Goal: Information Seeking & Learning: Learn about a topic

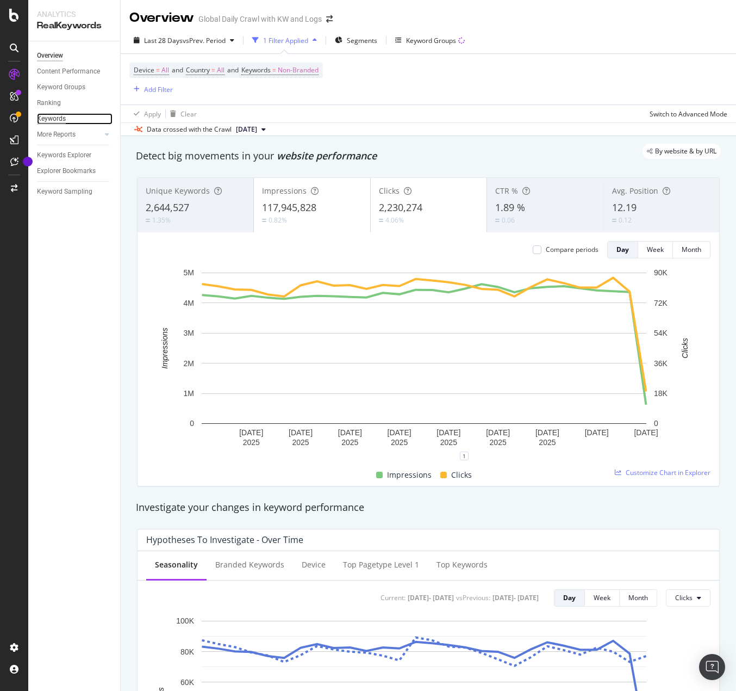
click at [54, 123] on div "Keywords" at bounding box center [51, 118] width 29 height 11
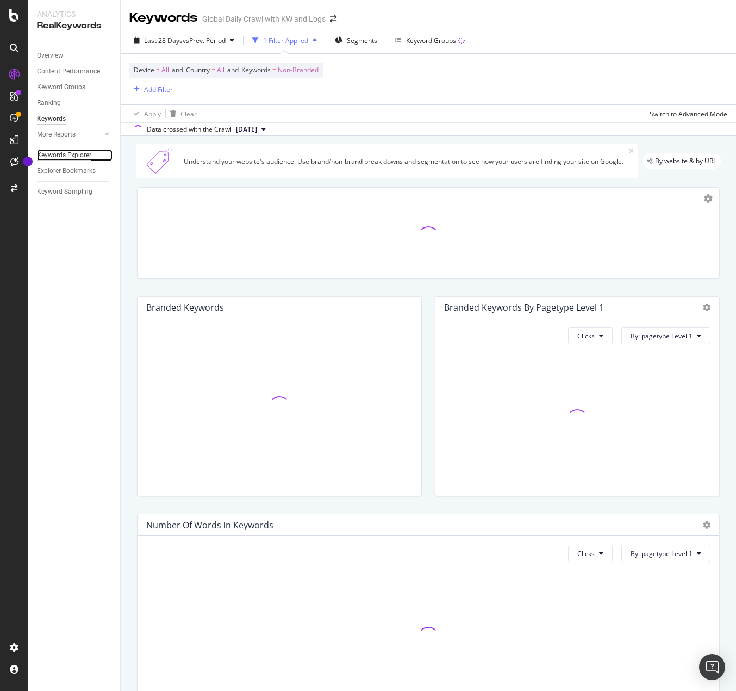
click at [64, 151] on div "Keywords Explorer" at bounding box center [64, 155] width 54 height 11
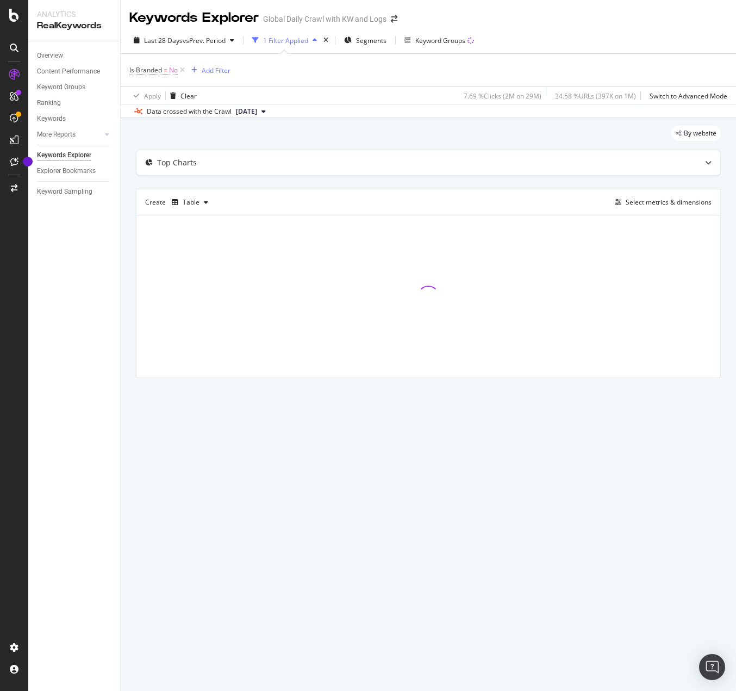
click at [169, 68] on span "Is Branded = No" at bounding box center [153, 70] width 48 height 10
click at [315, 72] on div "Is Branded = No Add Filter" at bounding box center [428, 70] width 598 height 33
click at [179, 37] on span "Last 28 Days" at bounding box center [163, 40] width 39 height 9
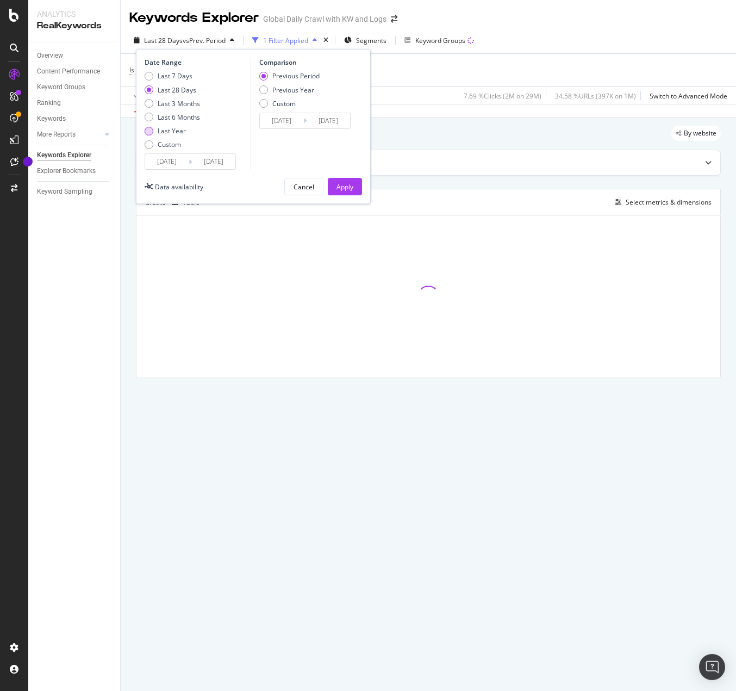
click at [151, 133] on div "Last Year" at bounding box center [149, 131] width 9 height 9
type input "[DATE]"
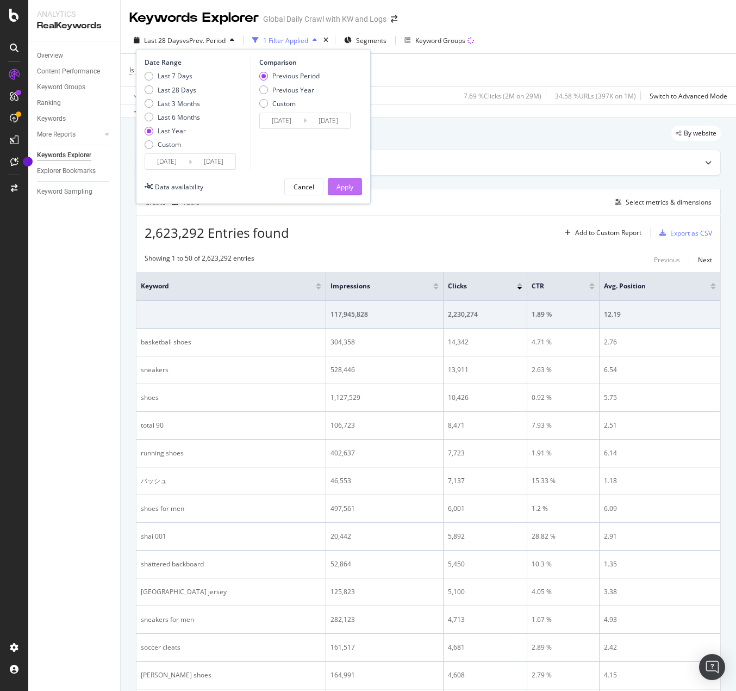
click at [339, 190] on div "Apply" at bounding box center [345, 186] width 17 height 9
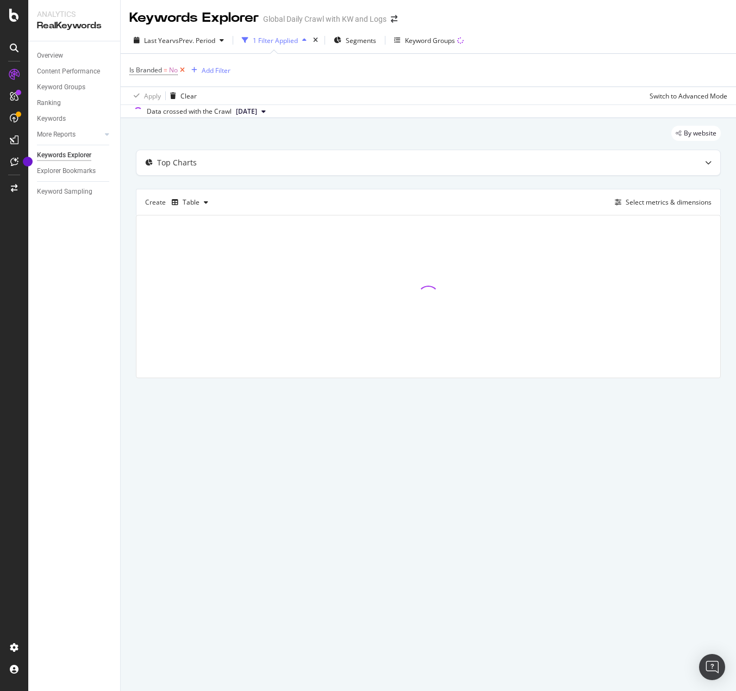
click at [184, 70] on icon at bounding box center [182, 70] width 9 height 11
click at [329, 36] on span "Segments" at bounding box center [325, 40] width 30 height 9
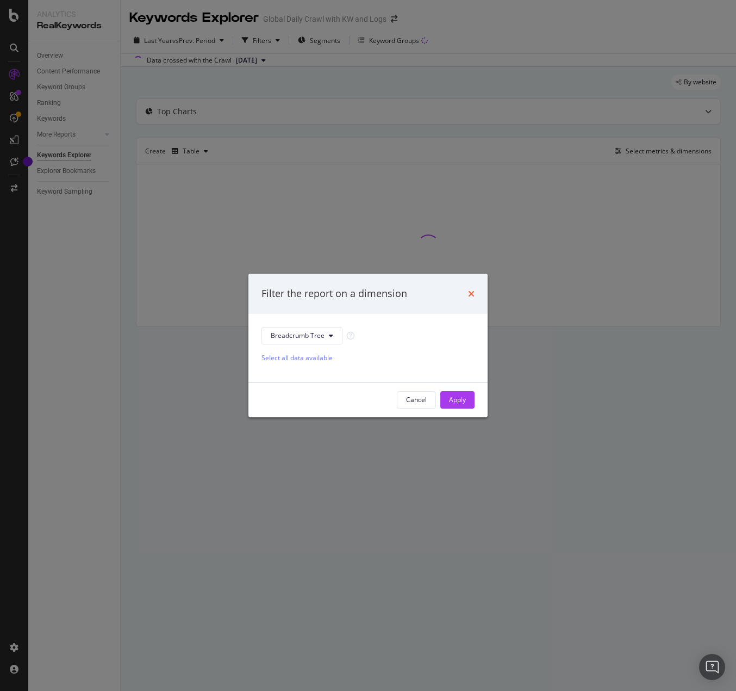
click at [474, 297] on icon "times" at bounding box center [471, 293] width 7 height 9
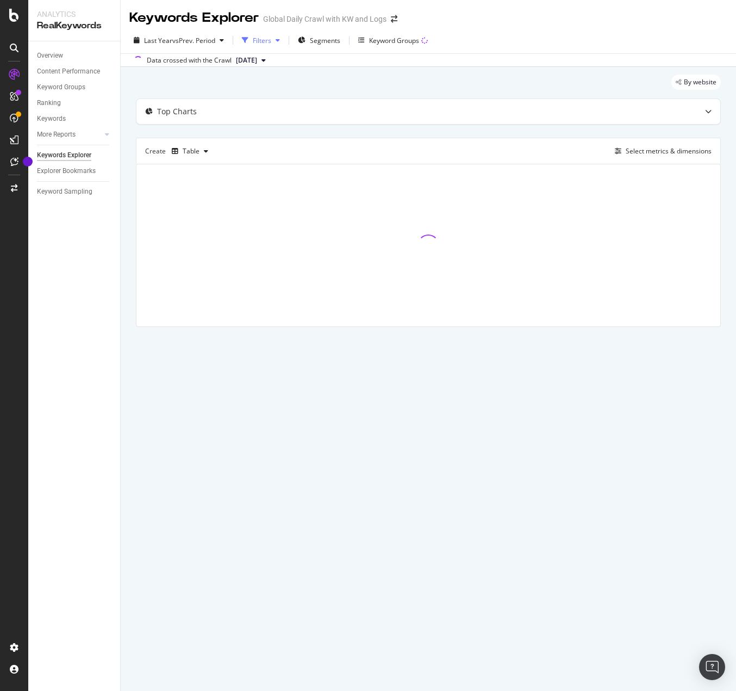
click at [278, 37] on icon "button" at bounding box center [278, 40] width 4 height 7
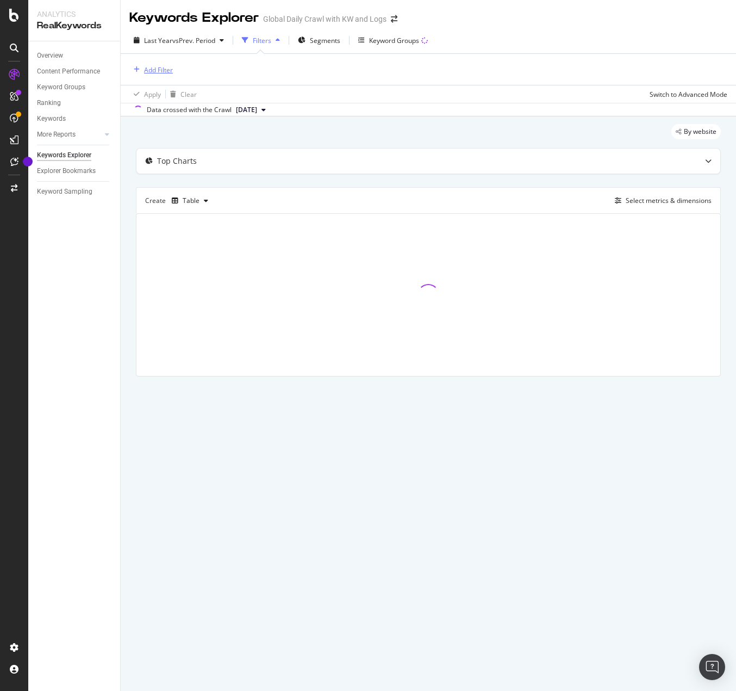
click at [159, 66] on div "Add Filter" at bounding box center [158, 69] width 29 height 9
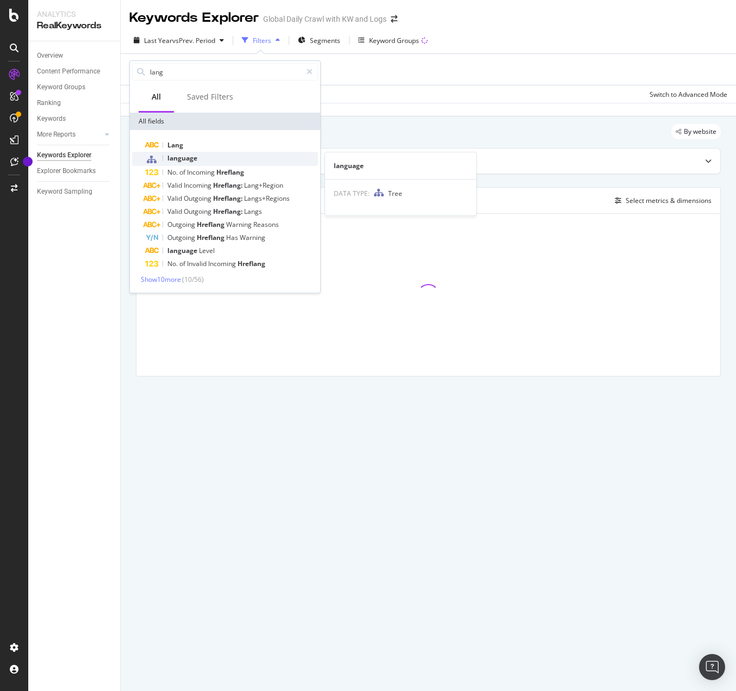
type input "lang"
click at [192, 158] on span "language" at bounding box center [183, 157] width 30 height 9
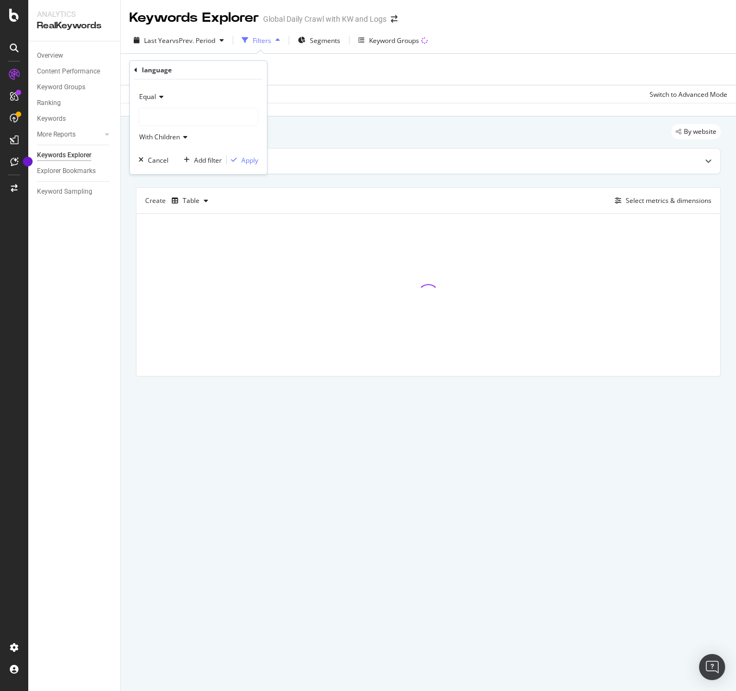
click at [164, 104] on div "Equal" at bounding box center [199, 96] width 120 height 17
click at [158, 95] on icon at bounding box center [160, 97] width 8 height 7
click at [152, 110] on div at bounding box center [198, 116] width 119 height 17
click at [151, 101] on span "Equal" at bounding box center [147, 96] width 17 height 9
click at [156, 117] on span "Equal" at bounding box center [153, 119] width 18 height 9
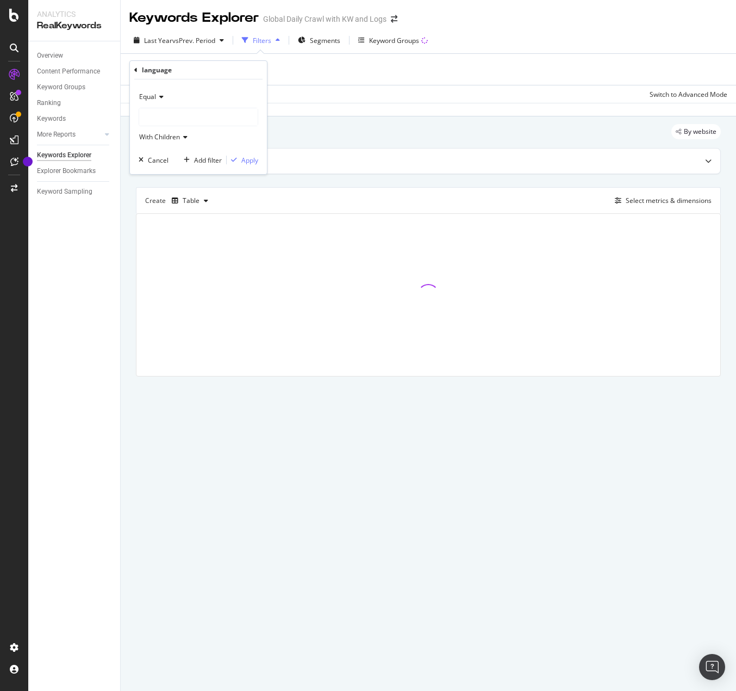
click at [349, 371] on div at bounding box center [429, 295] width 584 height 162
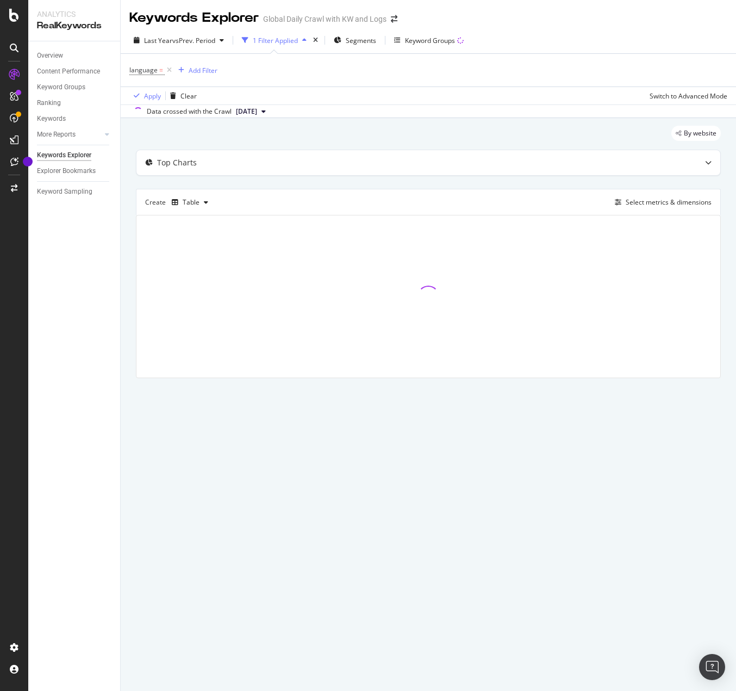
click at [354, 78] on div "language = Add Filter" at bounding box center [428, 70] width 598 height 33
click at [170, 70] on icon at bounding box center [169, 70] width 9 height 11
click at [337, 375] on div at bounding box center [429, 295] width 584 height 162
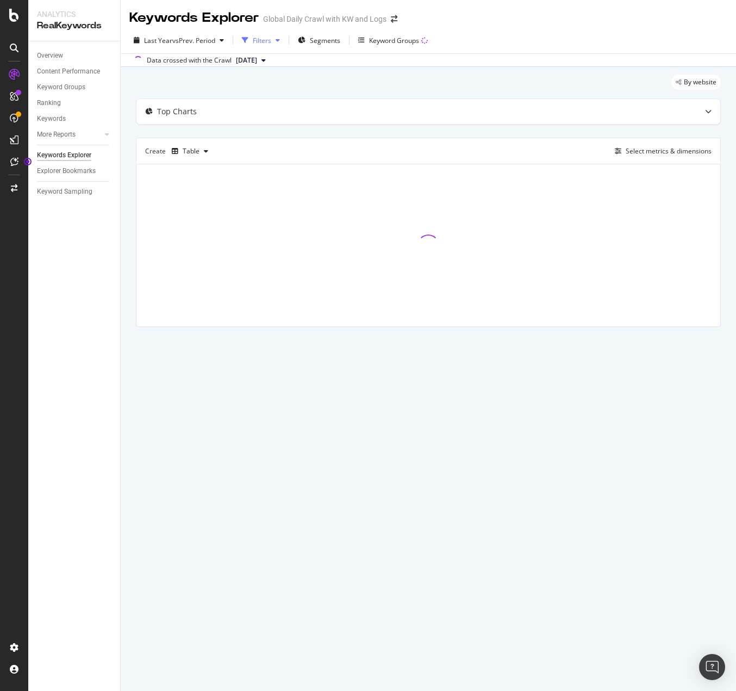
click at [266, 42] on div "Filters" at bounding box center [262, 40] width 18 height 9
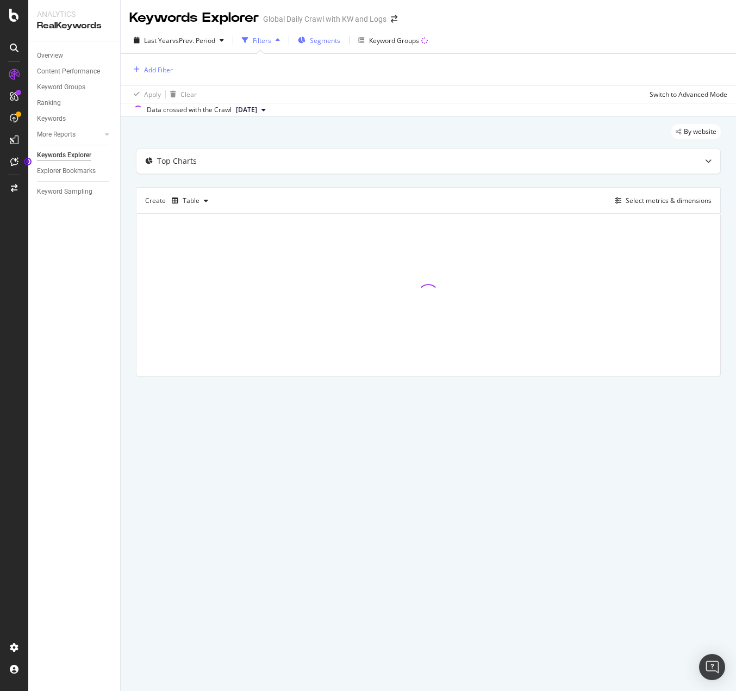
click at [330, 41] on span "Segments" at bounding box center [325, 40] width 30 height 9
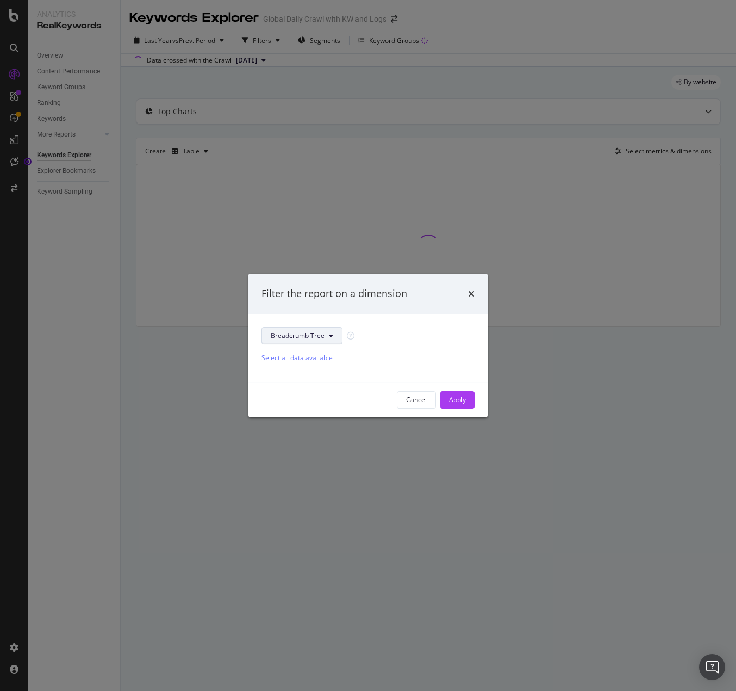
click at [308, 342] on button "Breadcrumb Tree" at bounding box center [302, 335] width 81 height 17
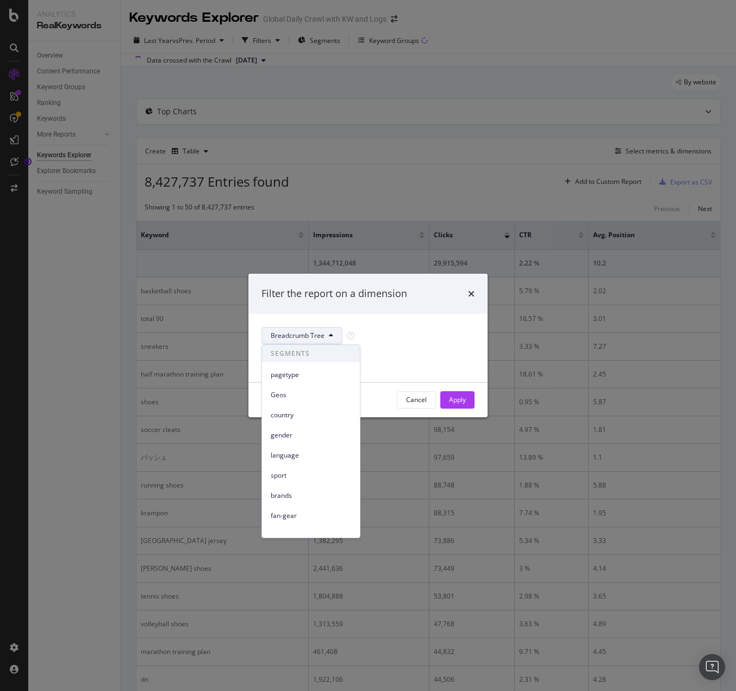
click at [393, 149] on div "Filter the report on a dimension Breadcrumb Tree Select all data available Canc…" at bounding box center [368, 345] width 736 height 691
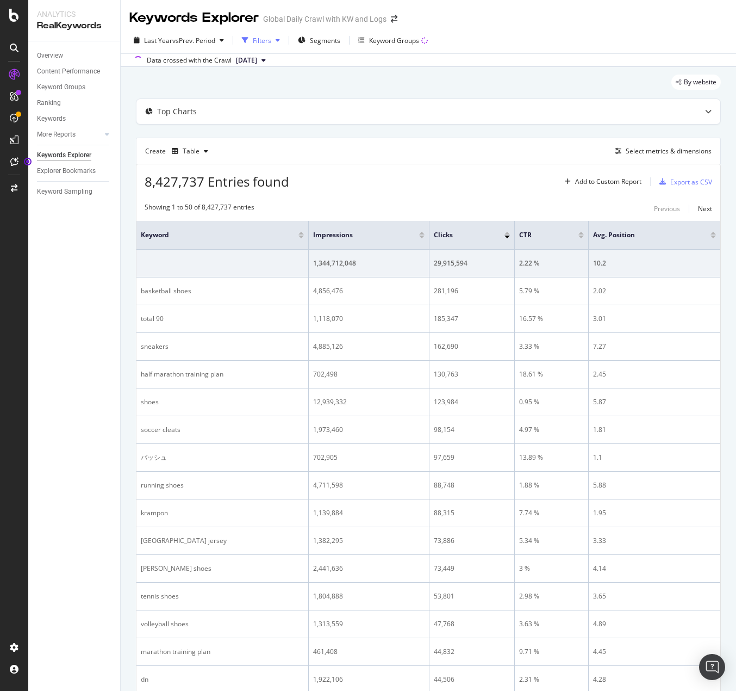
click at [259, 40] on div "Filters" at bounding box center [262, 40] width 18 height 9
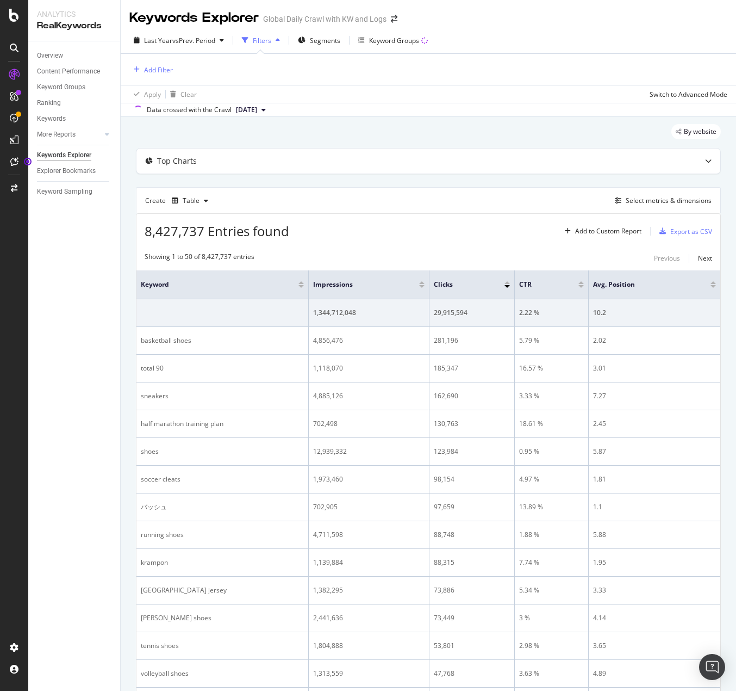
click at [259, 40] on div "Filters" at bounding box center [262, 40] width 18 height 9
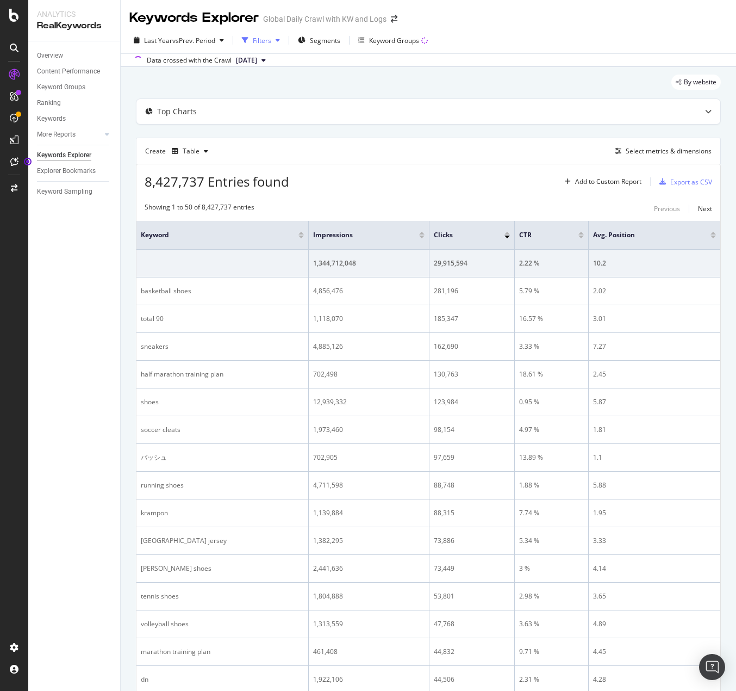
click at [262, 40] on div "Filters" at bounding box center [262, 40] width 18 height 9
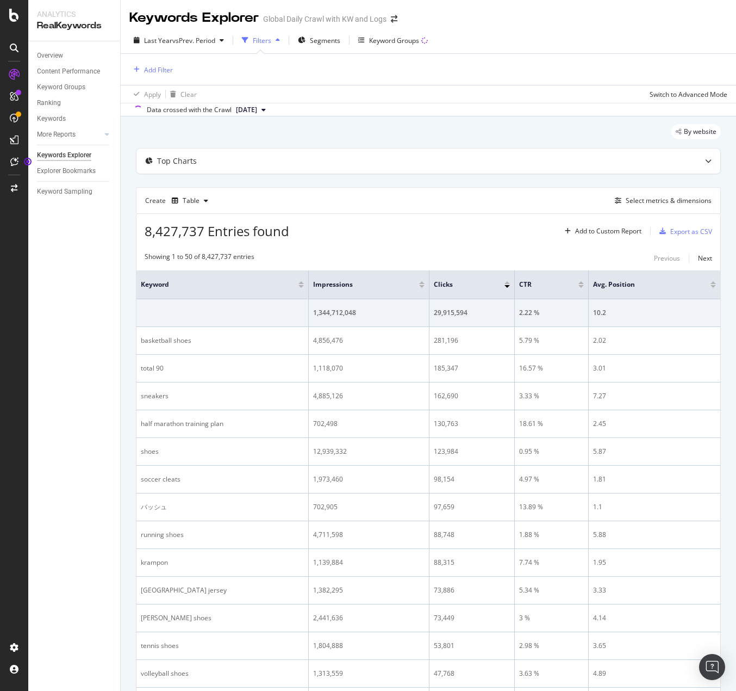
click at [152, 60] on div "Add Filter" at bounding box center [428, 69] width 598 height 31
click at [154, 72] on div "Add Filter" at bounding box center [158, 69] width 29 height 9
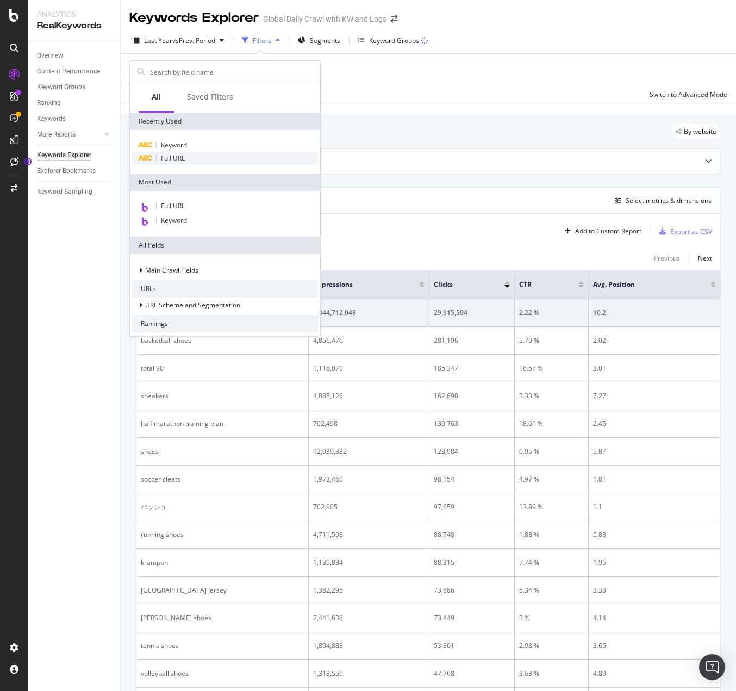
click at [173, 157] on span "Full URL" at bounding box center [173, 157] width 24 height 9
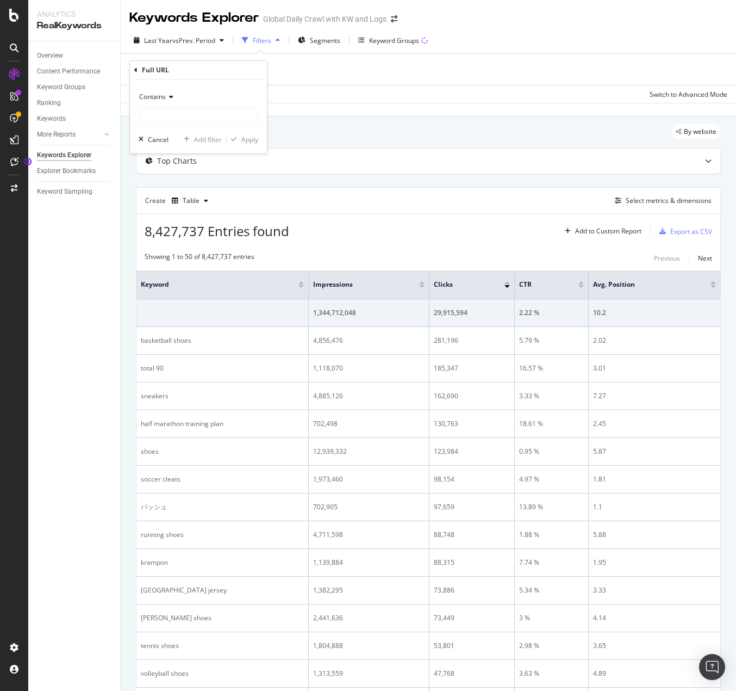
click at [141, 75] on div "Full URL" at bounding box center [198, 70] width 128 height 18
click at [133, 72] on div "Full URL Contains Cancel Add filter Apply" at bounding box center [198, 107] width 137 height 92
click at [135, 70] on icon at bounding box center [135, 70] width 3 height 7
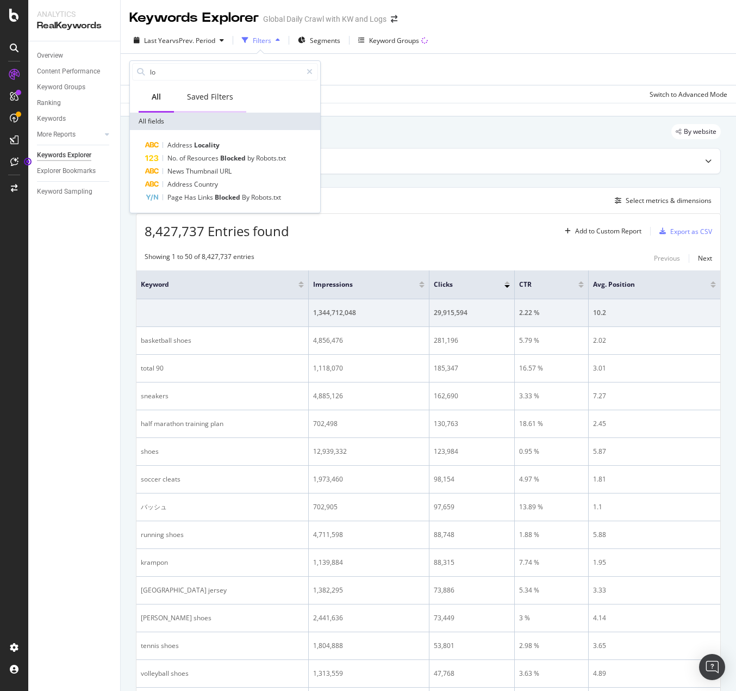
type input "l"
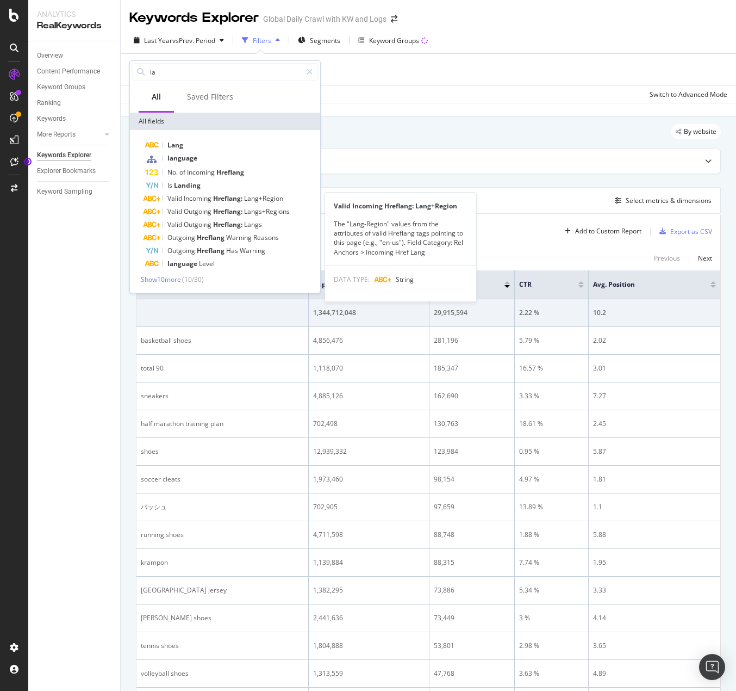
type input "l"
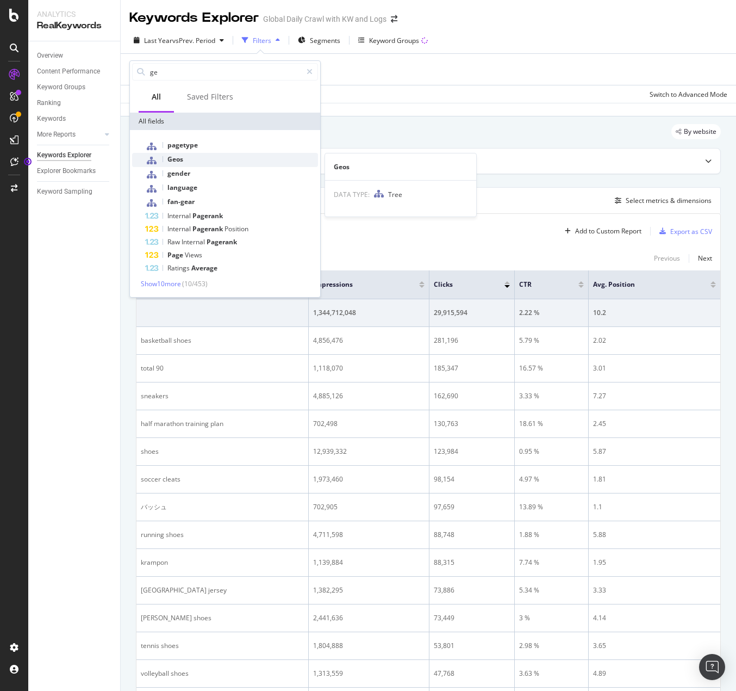
type input "ge"
click at [179, 158] on span "Geos" at bounding box center [176, 158] width 16 height 9
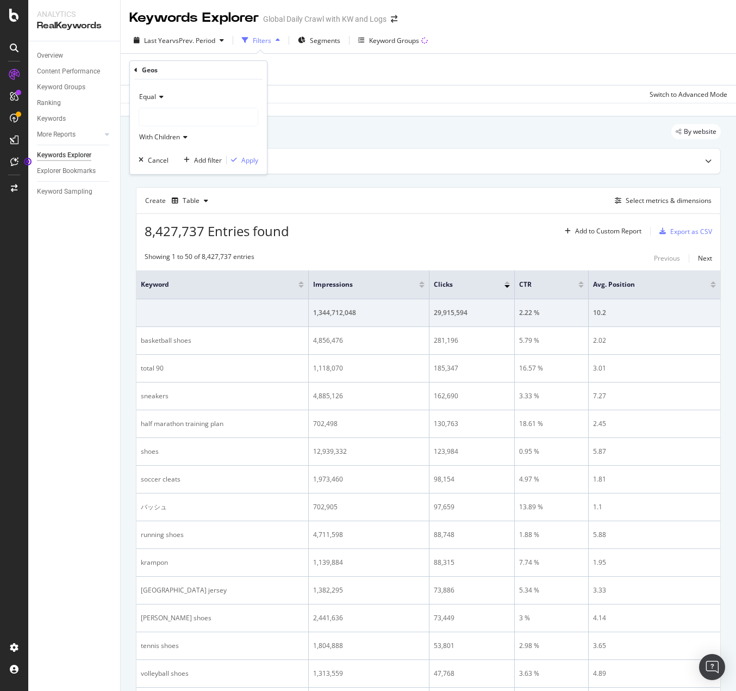
click at [157, 124] on div at bounding box center [198, 116] width 119 height 17
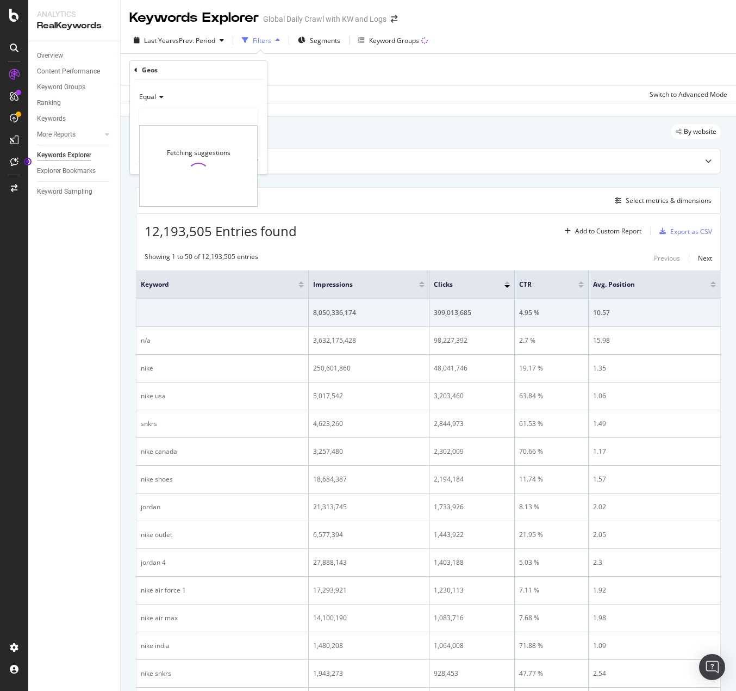
click at [232, 74] on div "Geos" at bounding box center [198, 70] width 128 height 18
click at [138, 91] on div "Equal With Children Cancel Add filter Apply" at bounding box center [198, 126] width 137 height 95
click at [149, 95] on span "Equal" at bounding box center [147, 96] width 17 height 9
click at [197, 89] on div "Equal" at bounding box center [199, 96] width 120 height 17
click at [165, 116] on div at bounding box center [198, 116] width 119 height 17
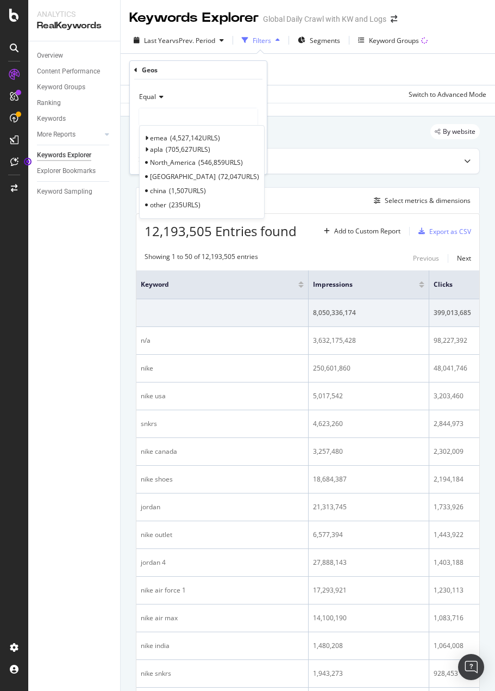
click at [336, 75] on div "Add Filter" at bounding box center [307, 69] width 357 height 31
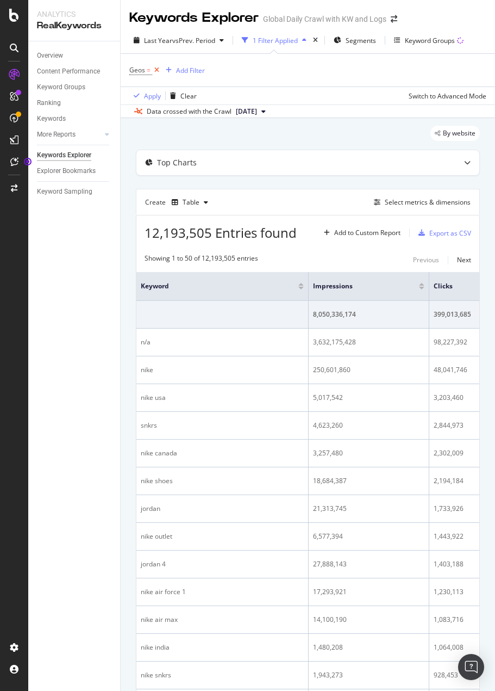
click at [158, 69] on icon at bounding box center [156, 70] width 9 height 11
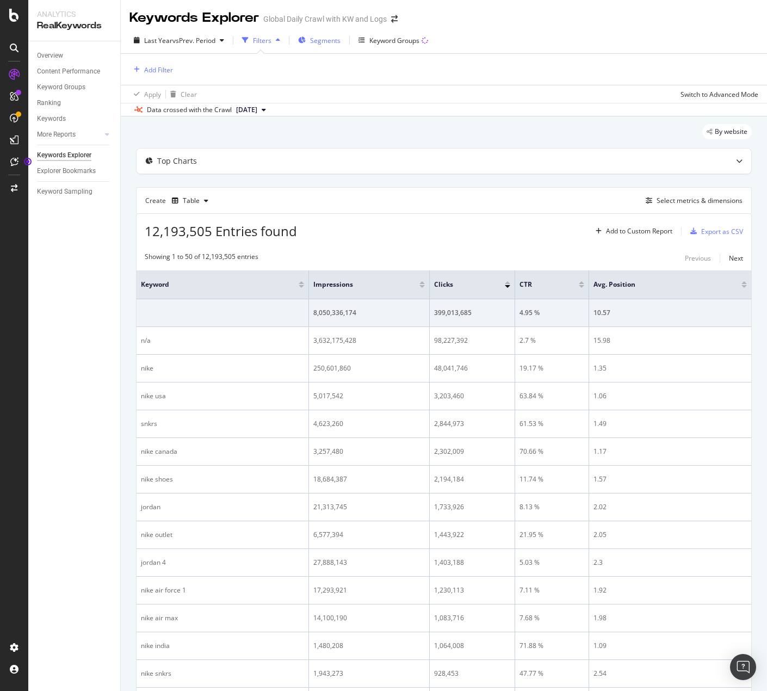
click at [338, 38] on span "Segments" at bounding box center [325, 40] width 30 height 9
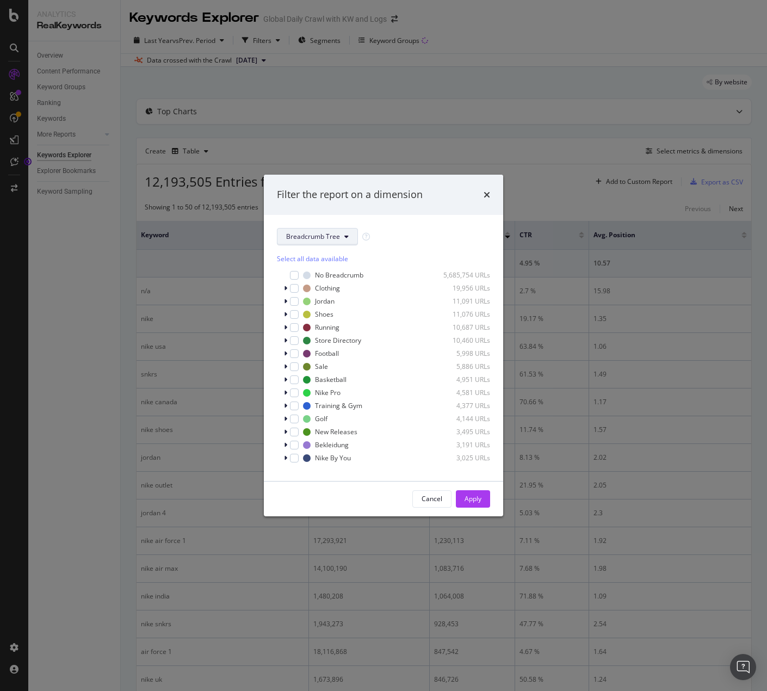
click at [295, 236] on span "Breadcrumb Tree" at bounding box center [313, 236] width 54 height 9
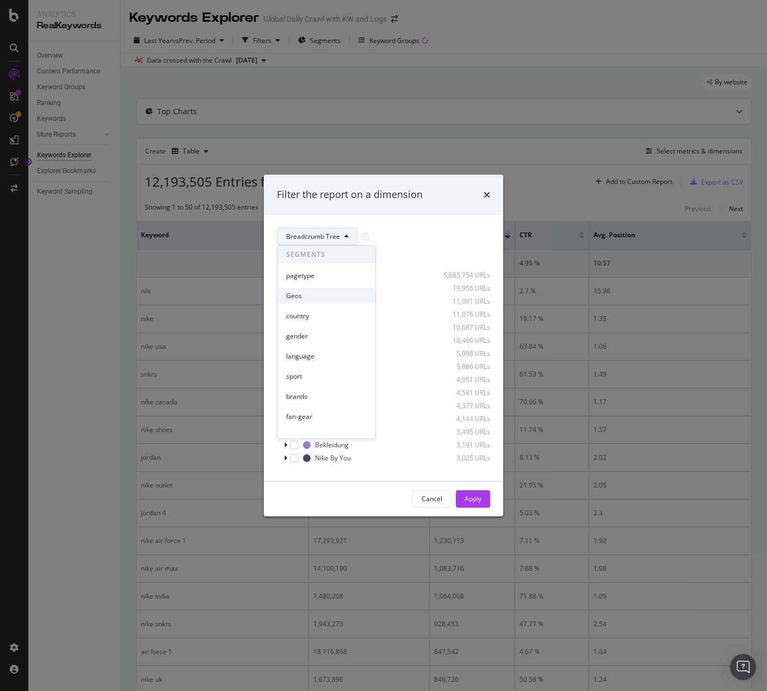
click at [305, 296] on span "Geos" at bounding box center [326, 296] width 80 height 10
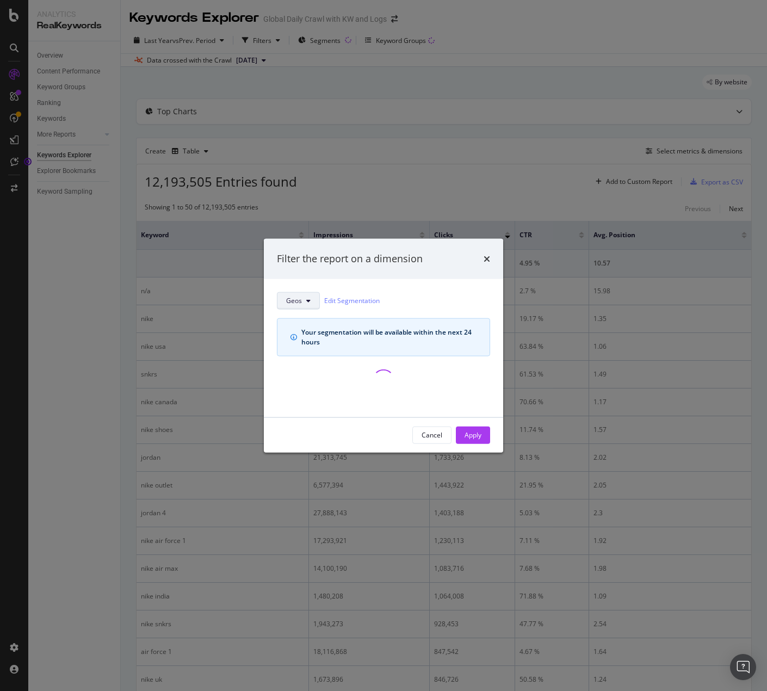
click at [304, 296] on button "Geos" at bounding box center [298, 300] width 43 height 17
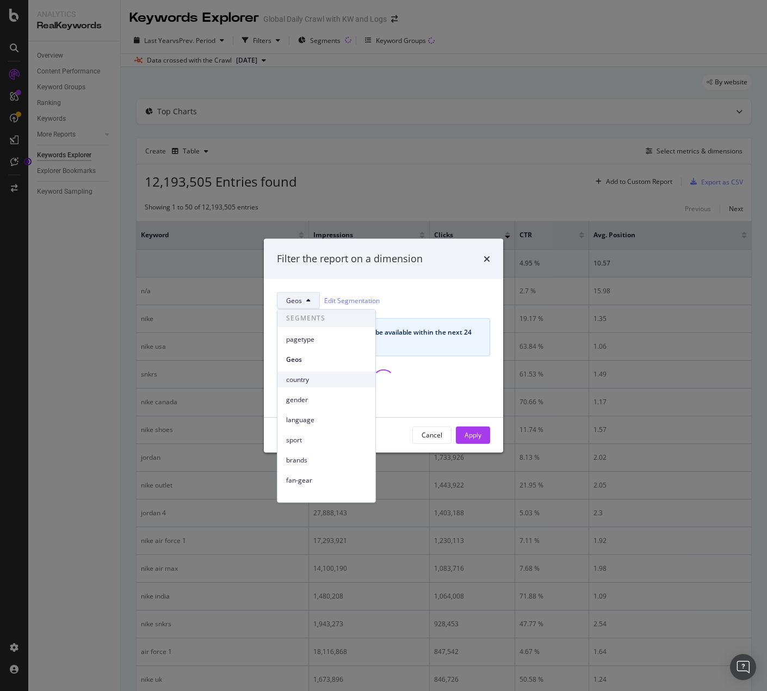
click at [305, 379] on span "country" at bounding box center [326, 380] width 80 height 10
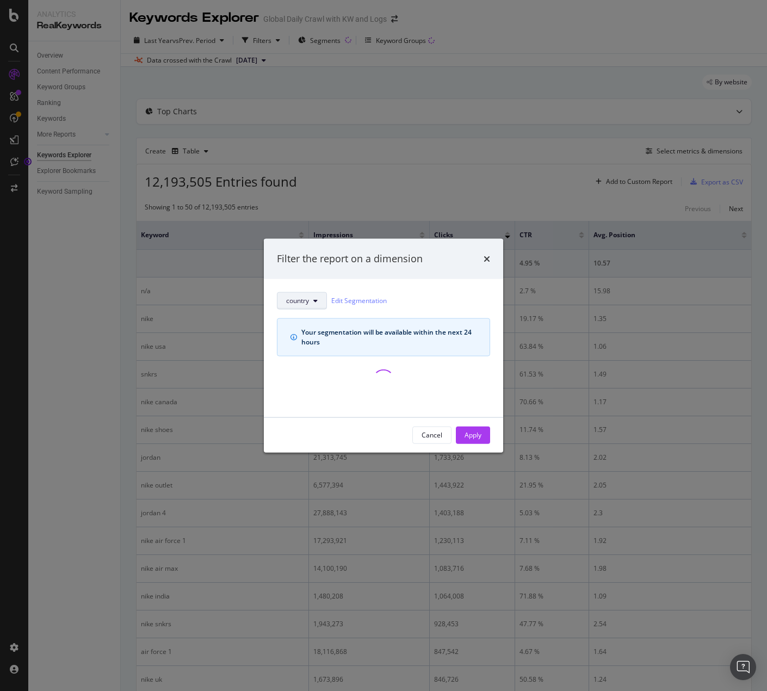
click at [311, 299] on button "country" at bounding box center [302, 300] width 50 height 17
click at [409, 281] on div "country Edit Segmentation Your segmentation will be available within the next 2…" at bounding box center [383, 347] width 239 height 138
click at [491, 256] on div "Filter the report on a dimension" at bounding box center [383, 259] width 239 height 40
click at [485, 258] on icon "times" at bounding box center [487, 258] width 7 height 9
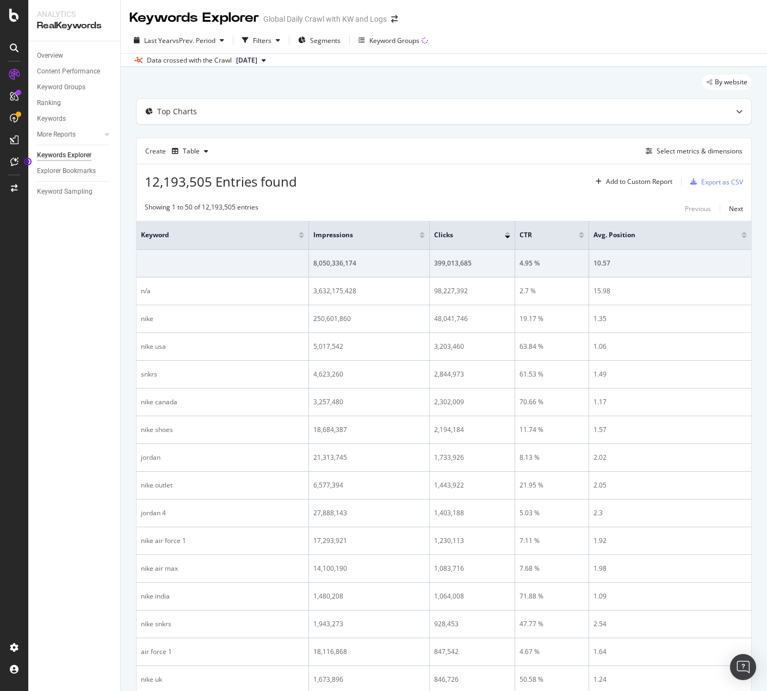
click at [255, 31] on div "Last Year vs Prev. Period Filters Segments Keyword Groups Data crossed with the…" at bounding box center [444, 47] width 646 height 40
click at [265, 41] on div "Filters" at bounding box center [262, 40] width 18 height 9
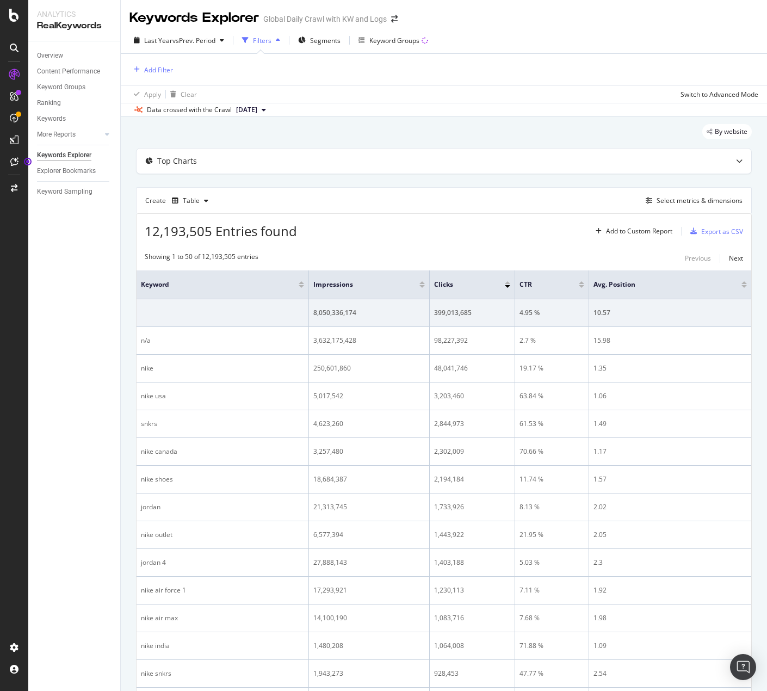
click at [154, 80] on div "Add Filter" at bounding box center [443, 69] width 629 height 31
click at [155, 71] on div "Add Filter" at bounding box center [158, 69] width 29 height 9
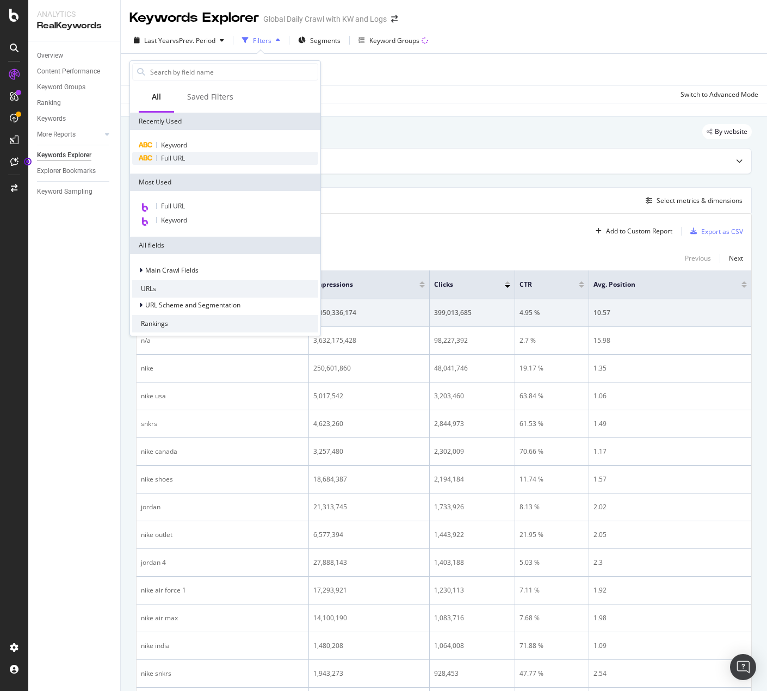
click at [176, 155] on span "Full URL" at bounding box center [173, 157] width 24 height 9
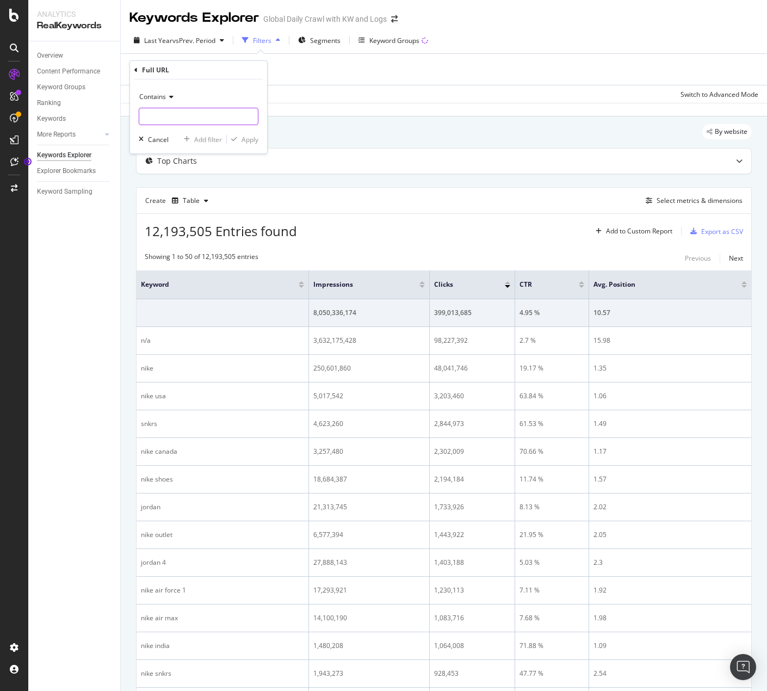
click at [176, 110] on input "text" at bounding box center [198, 116] width 119 height 17
type input "/gb/"
click at [252, 135] on div "Apply" at bounding box center [249, 139] width 17 height 9
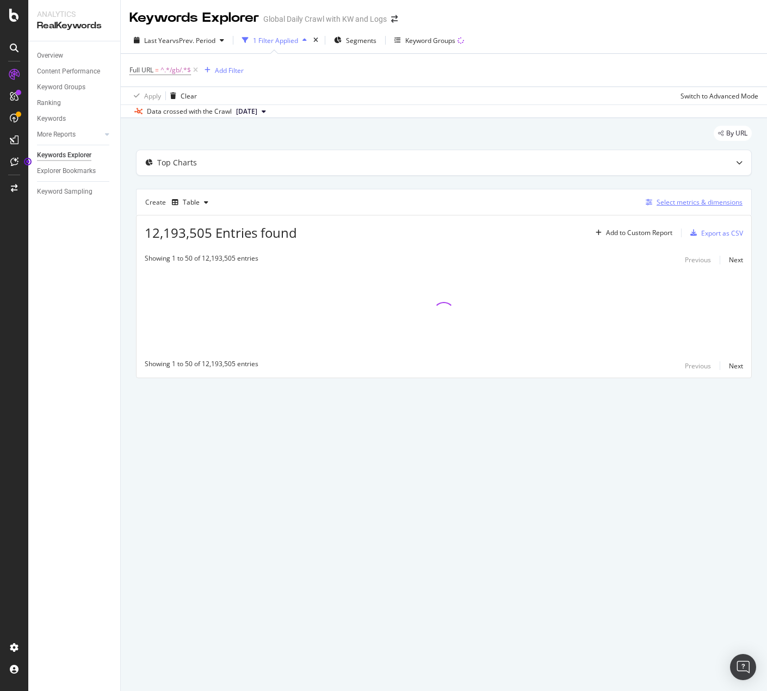
click at [678, 203] on div "Select metrics & dimensions" at bounding box center [699, 201] width 86 height 9
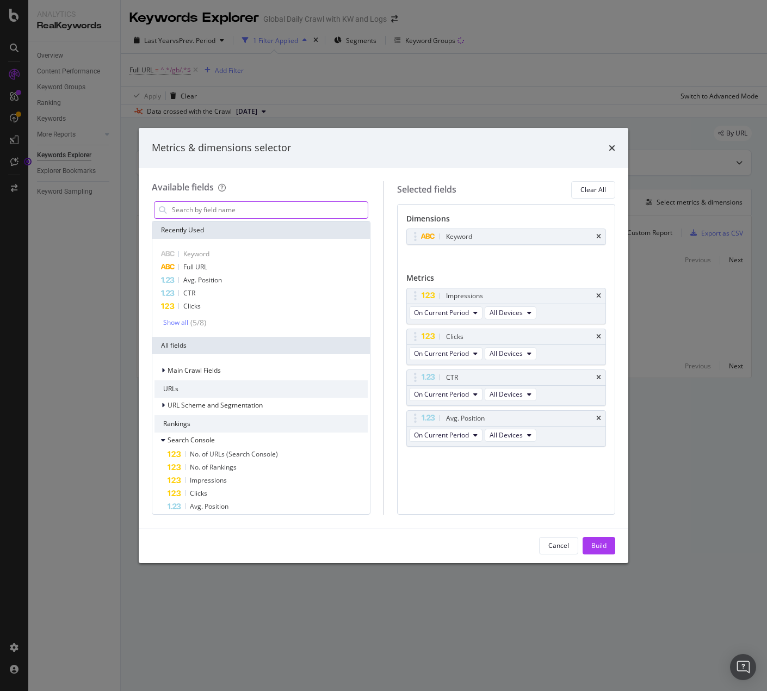
click at [254, 207] on input "modal" at bounding box center [269, 210] width 197 height 16
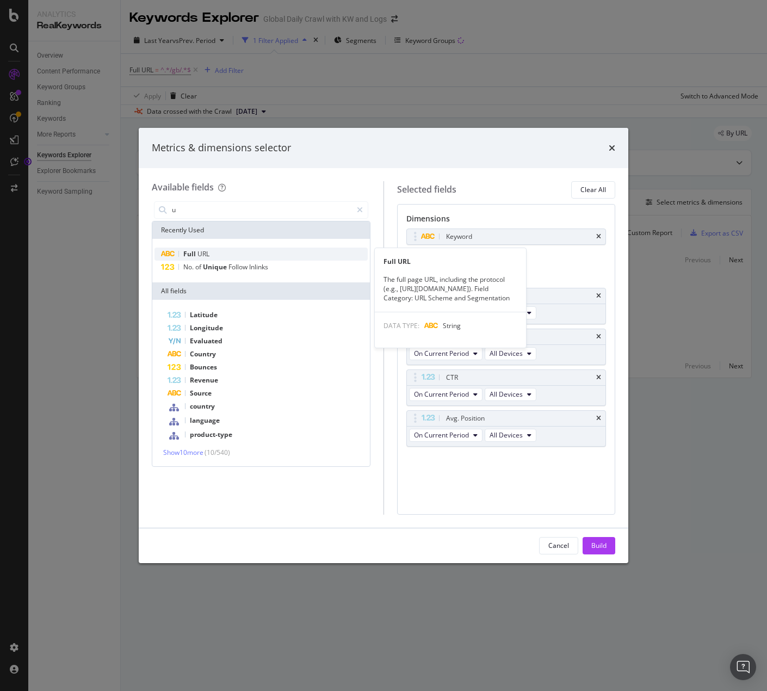
type input "u"
click at [209, 254] on div "Full URL" at bounding box center [260, 253] width 213 height 13
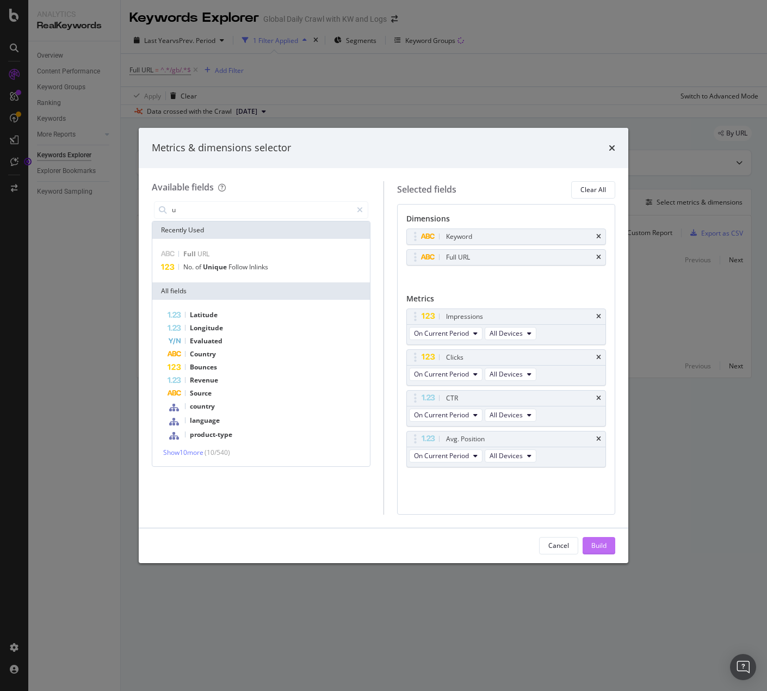
click at [605, 537] on button "Build" at bounding box center [598, 545] width 33 height 17
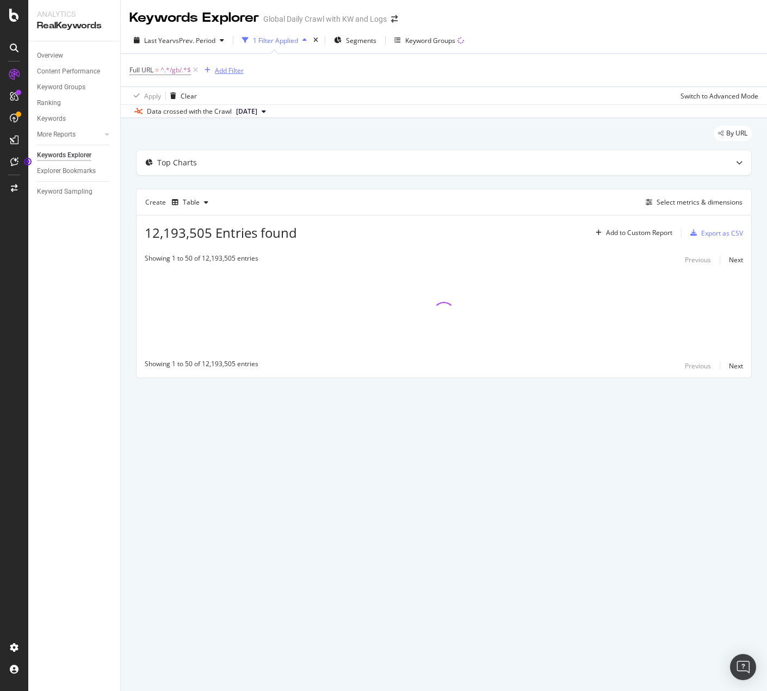
click at [221, 71] on div "Add Filter" at bounding box center [229, 70] width 29 height 9
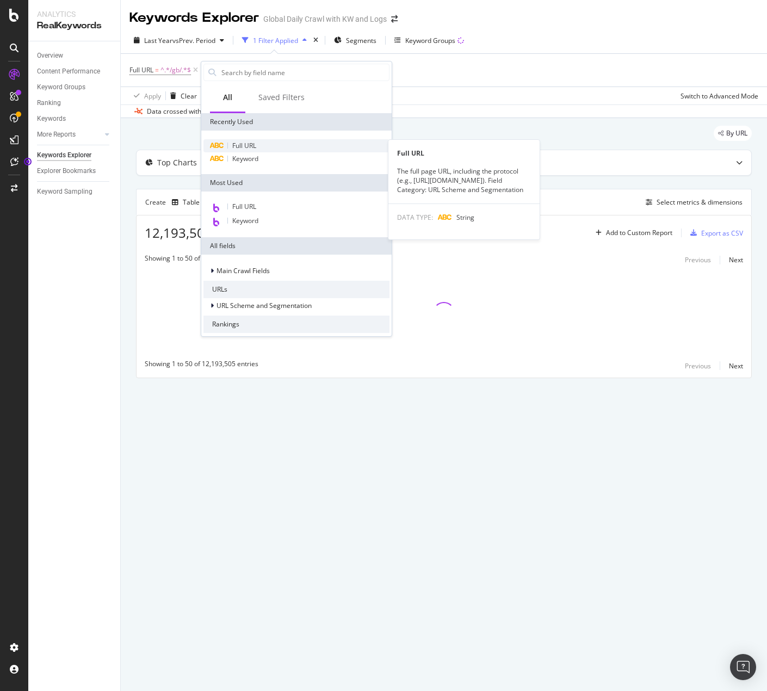
click at [235, 151] on div "Full URL" at bounding box center [296, 145] width 186 height 13
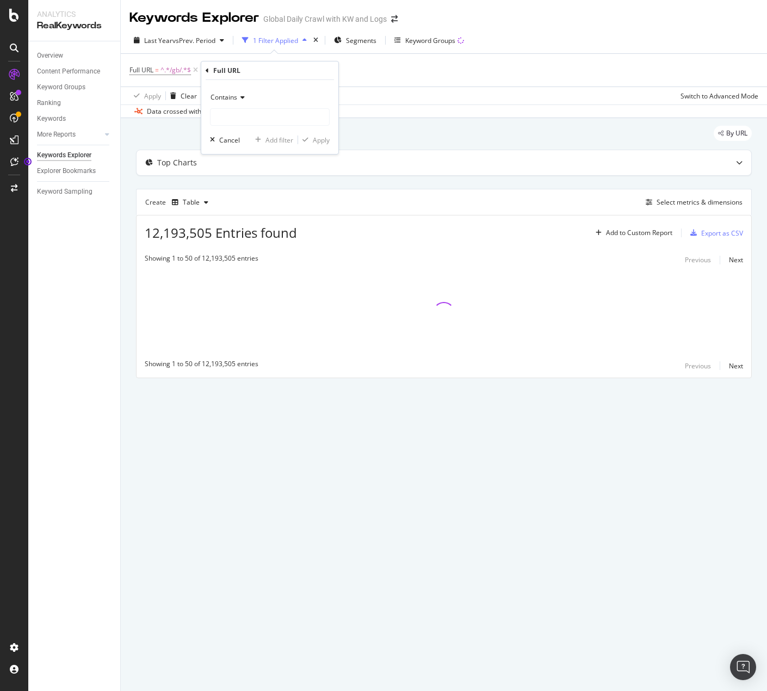
click at [233, 108] on div "Contains" at bounding box center [270, 107] width 120 height 37
click at [223, 110] on input "text" at bounding box center [269, 116] width 119 height 17
type input "dance"
click at [318, 136] on div "Apply" at bounding box center [321, 139] width 17 height 9
click at [210, 66] on div "and" at bounding box center [207, 69] width 11 height 9
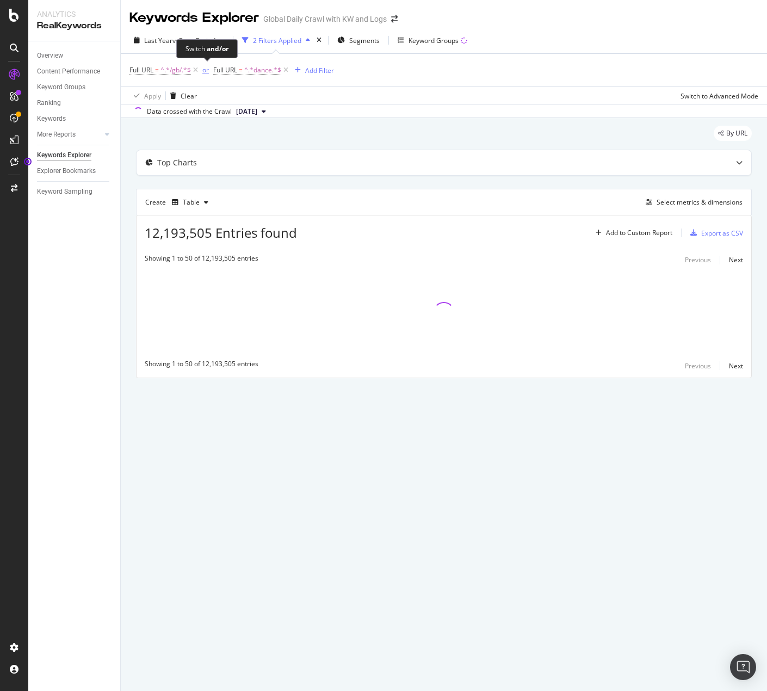
click at [207, 69] on div "or" at bounding box center [205, 69] width 7 height 9
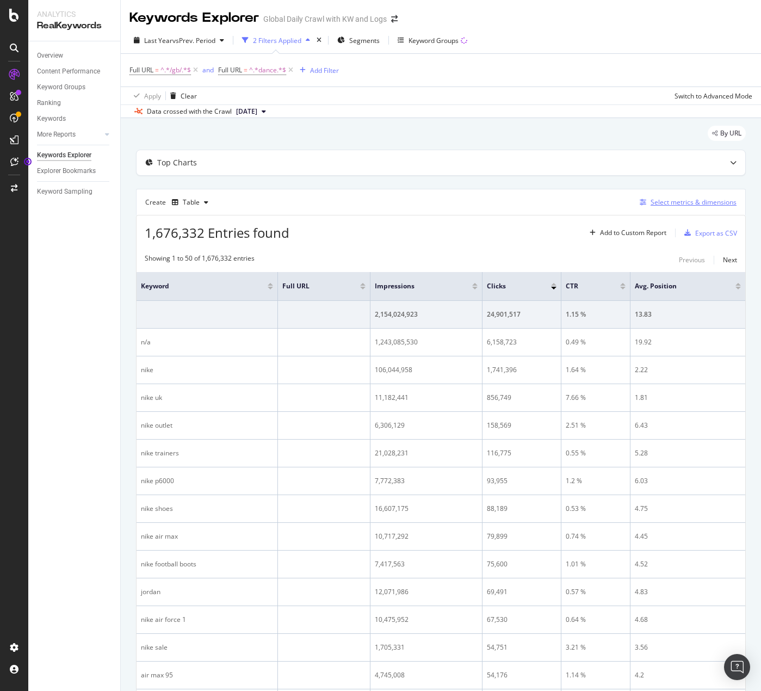
click at [692, 199] on div "Select metrics & dimensions" at bounding box center [693, 201] width 86 height 9
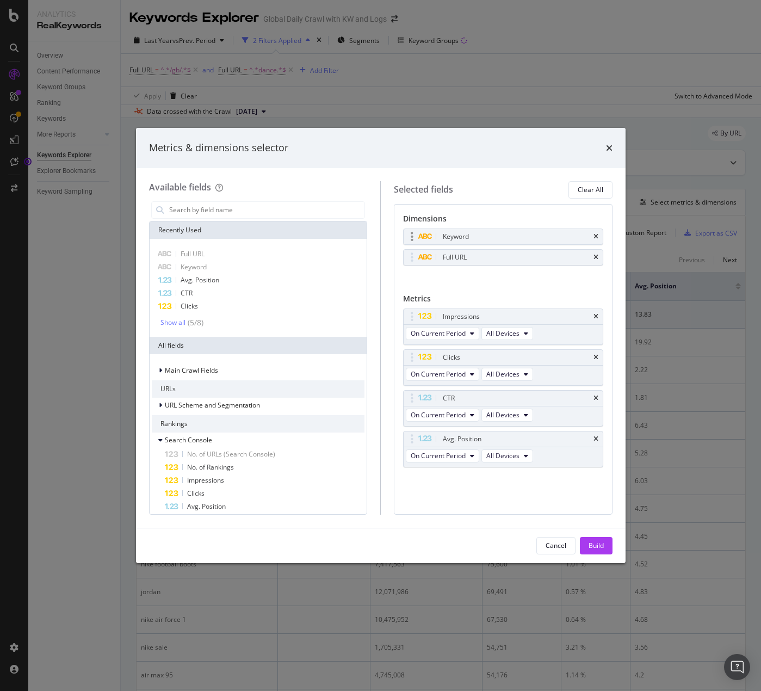
click at [598, 234] on div "Keyword" at bounding box center [503, 236] width 199 height 15
click at [599, 235] on div "Keyword" at bounding box center [503, 236] width 199 height 15
click at [595, 235] on icon "times" at bounding box center [595, 236] width 5 height 7
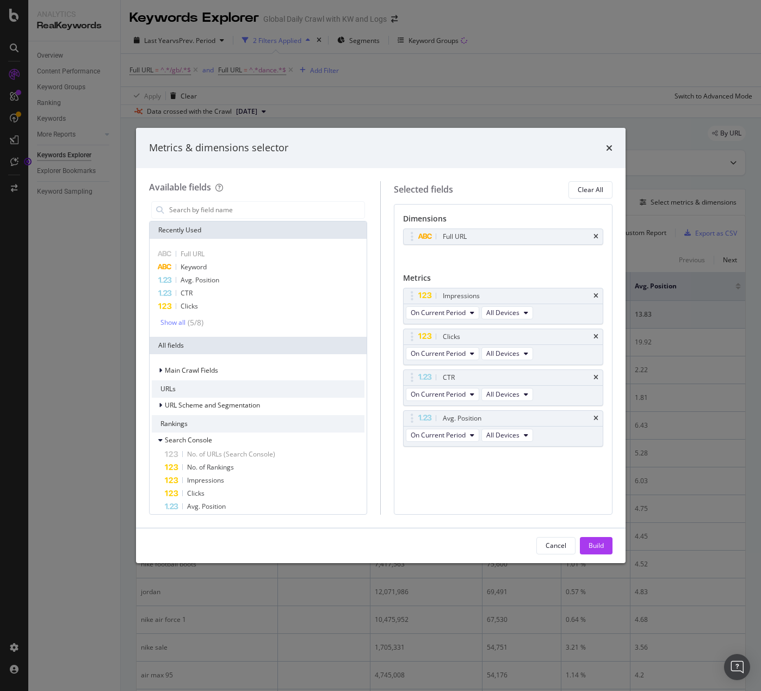
click at [520, 261] on div "Full URL You can use this field as a dimension" at bounding box center [503, 248] width 200 height 40
click at [605, 548] on button "Build" at bounding box center [596, 545] width 33 height 17
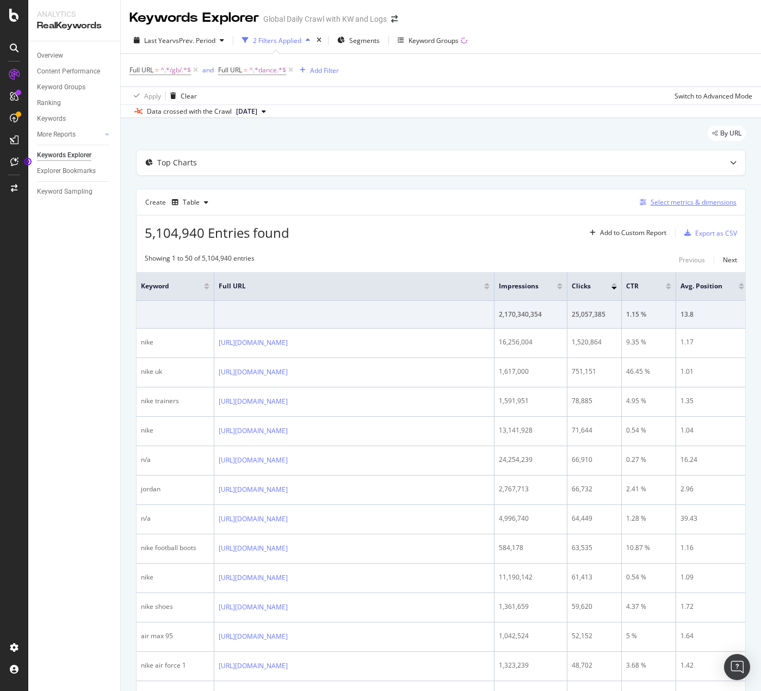
click at [660, 203] on div "Select metrics & dimensions" at bounding box center [693, 201] width 86 height 9
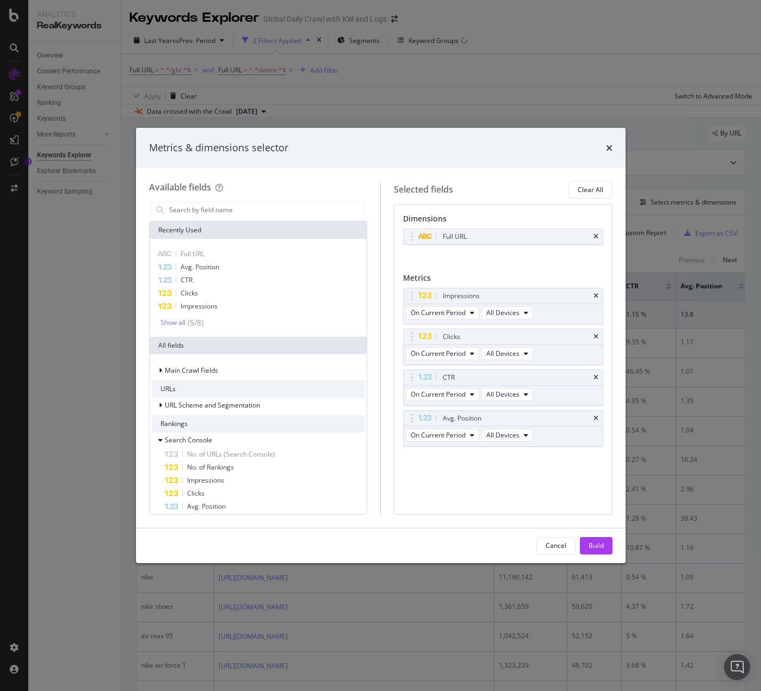
click at [602, 150] on div "Metrics & dimensions selector" at bounding box center [380, 148] width 463 height 14
click at [606, 146] on icon "times" at bounding box center [609, 148] width 7 height 9
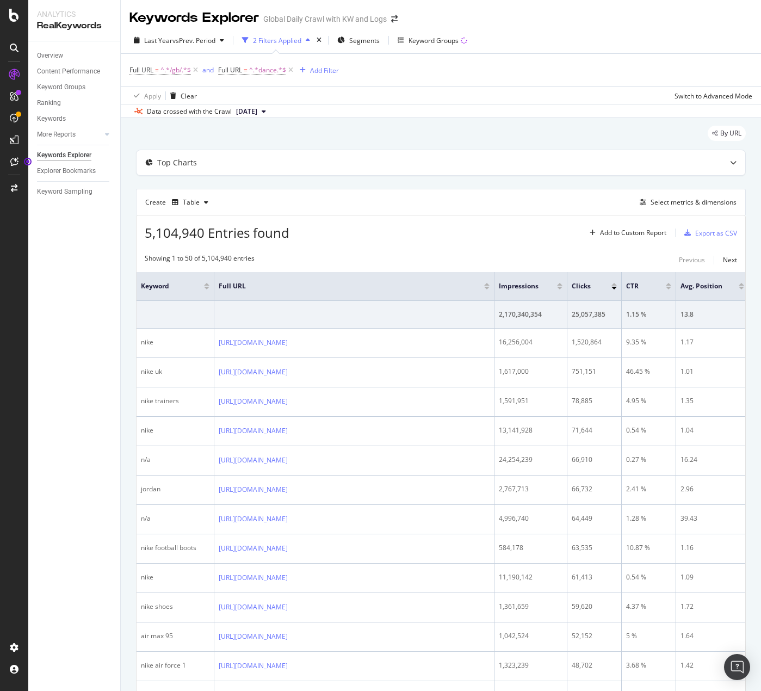
click at [338, 217] on div "5,104,940 Entries found Add to Custom Report Export as CSV" at bounding box center [441, 228] width 609 height 27
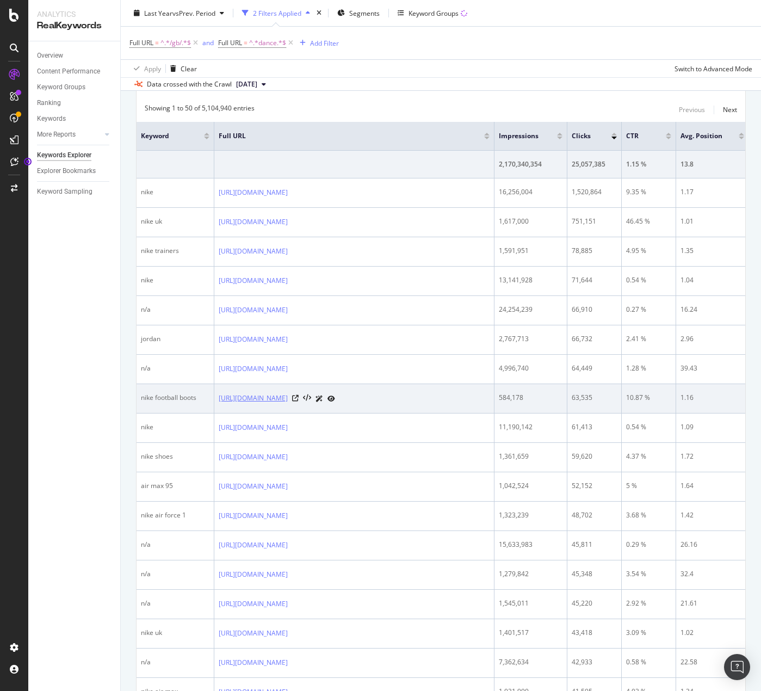
scroll to position [54, 0]
